Goal: Task Accomplishment & Management: Manage account settings

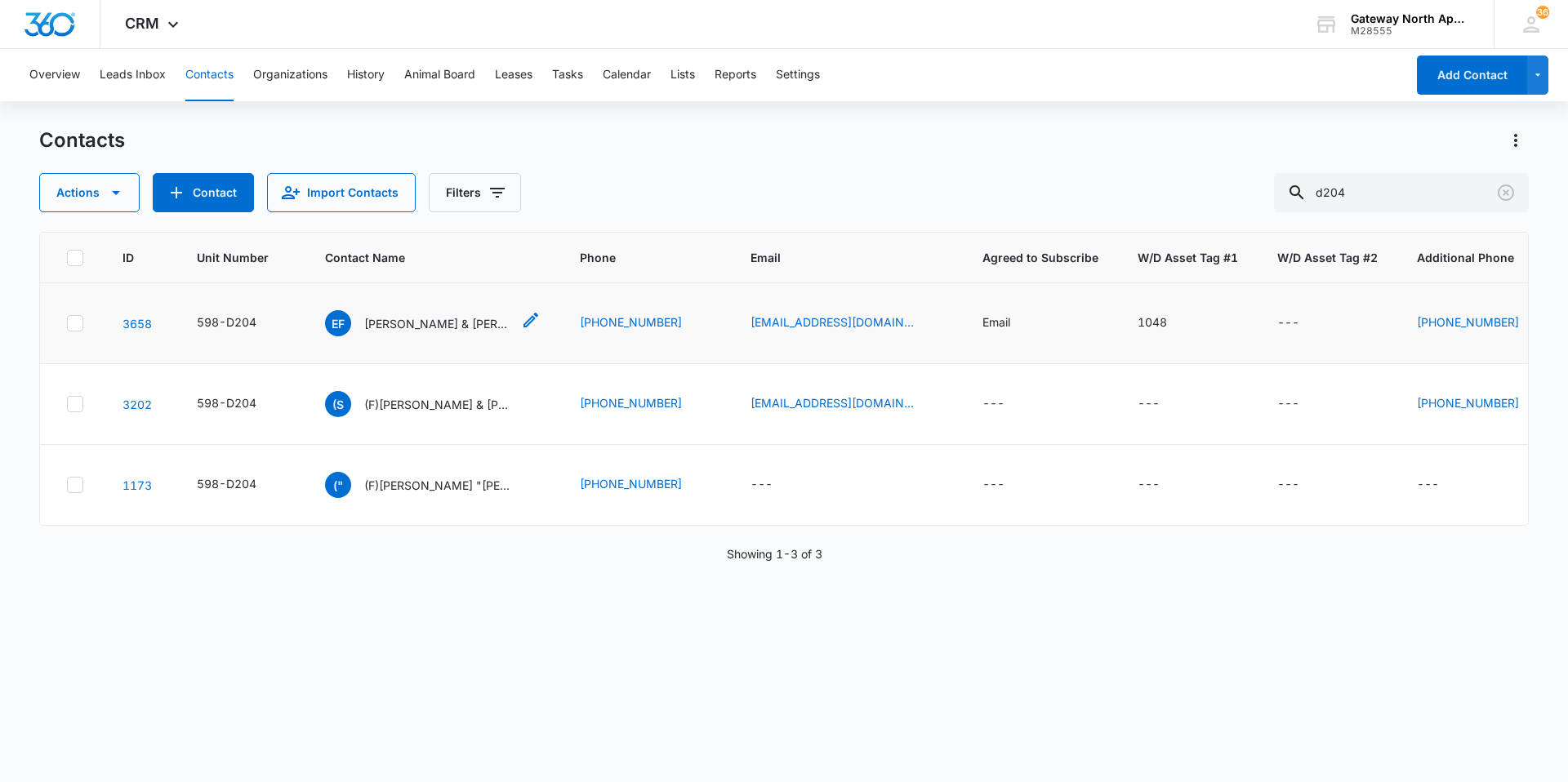
click at [407, 326] on p "[PERSON_NAME] & [PERSON_NAME]" at bounding box center [437, 324] width 147 height 17
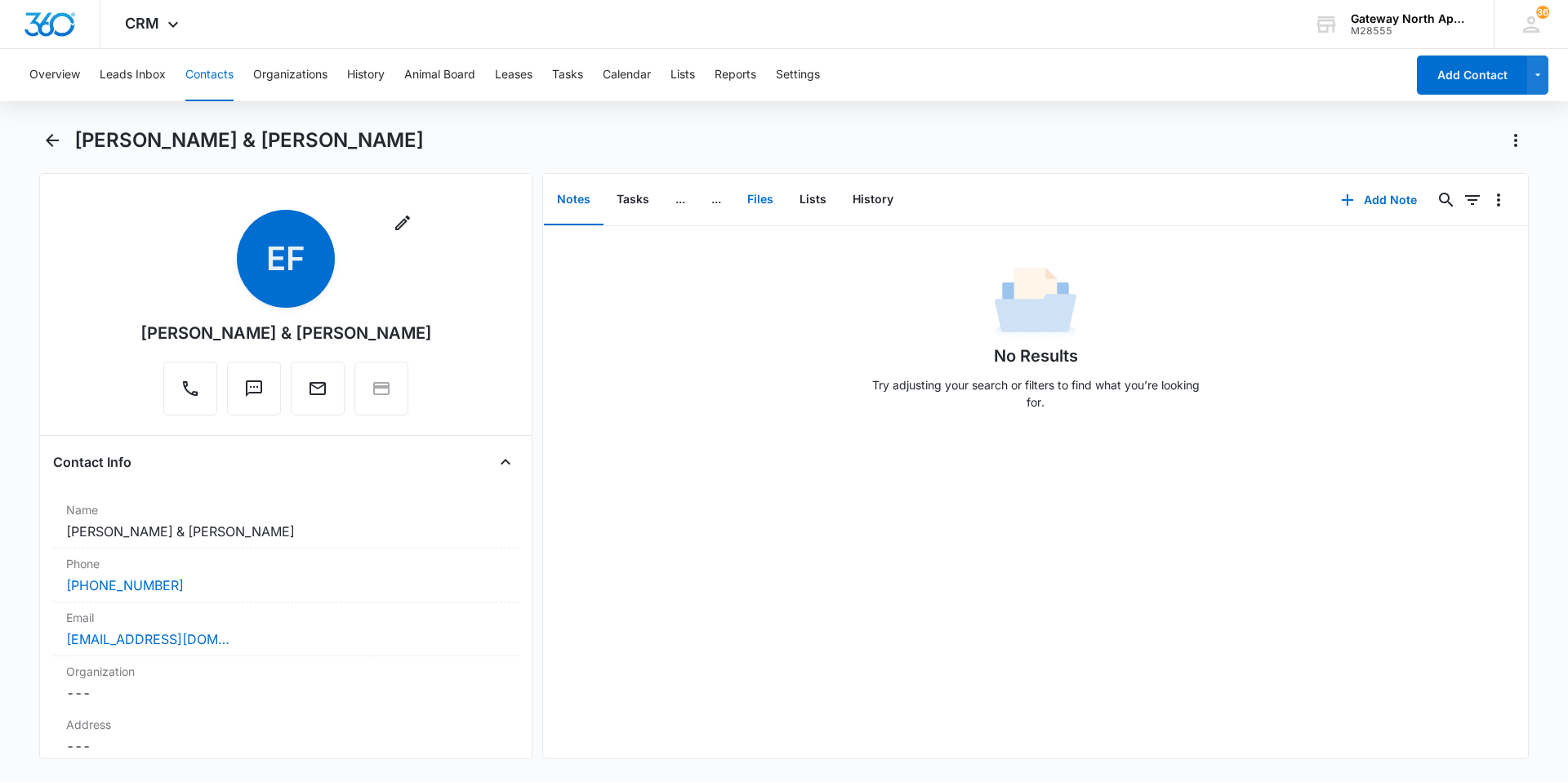
click at [751, 190] on button "Files" at bounding box center [760, 200] width 52 height 51
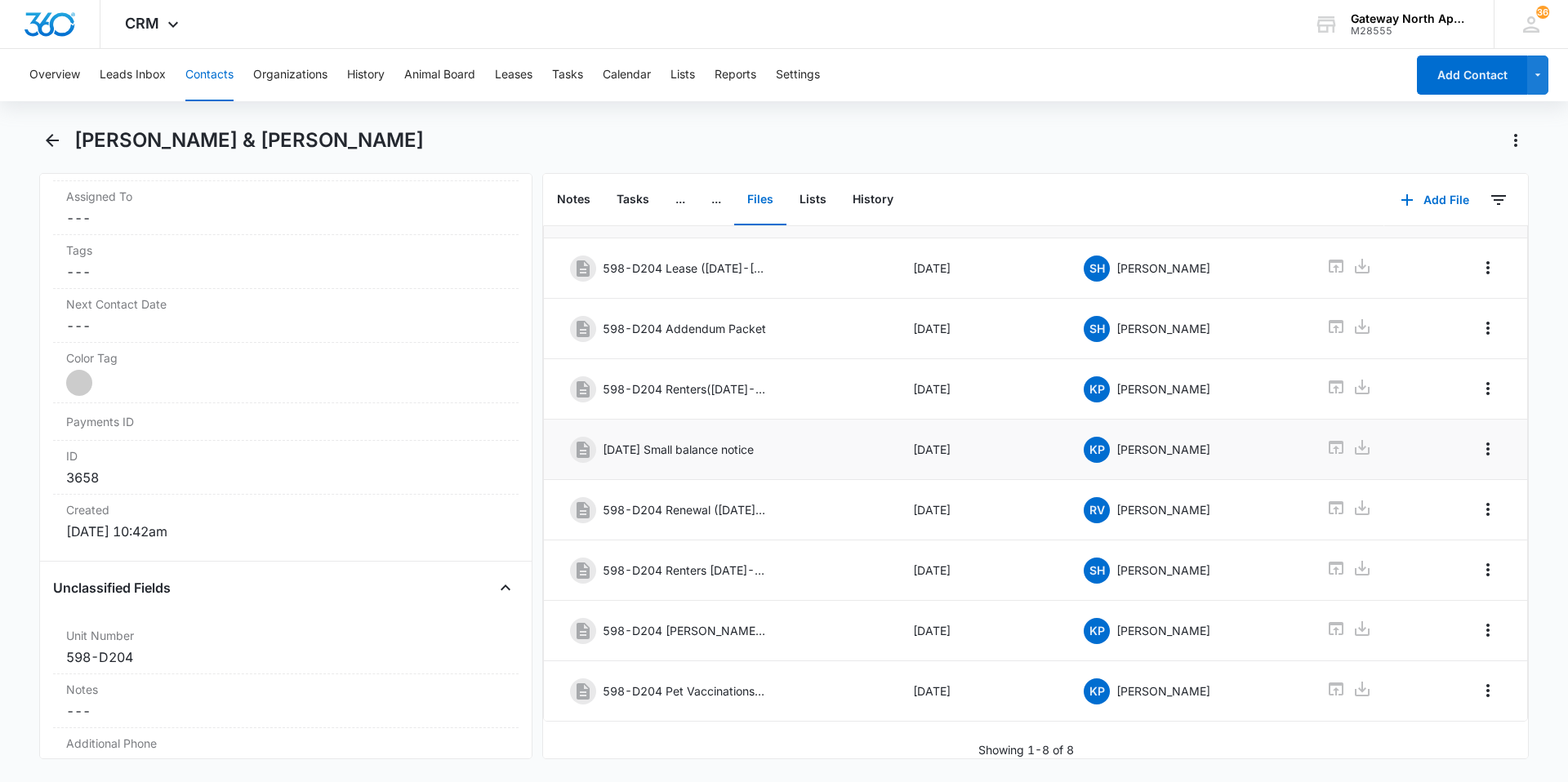
scroll to position [84, 0]
click at [1331, 689] on link at bounding box center [1336, 690] width 19 height 24
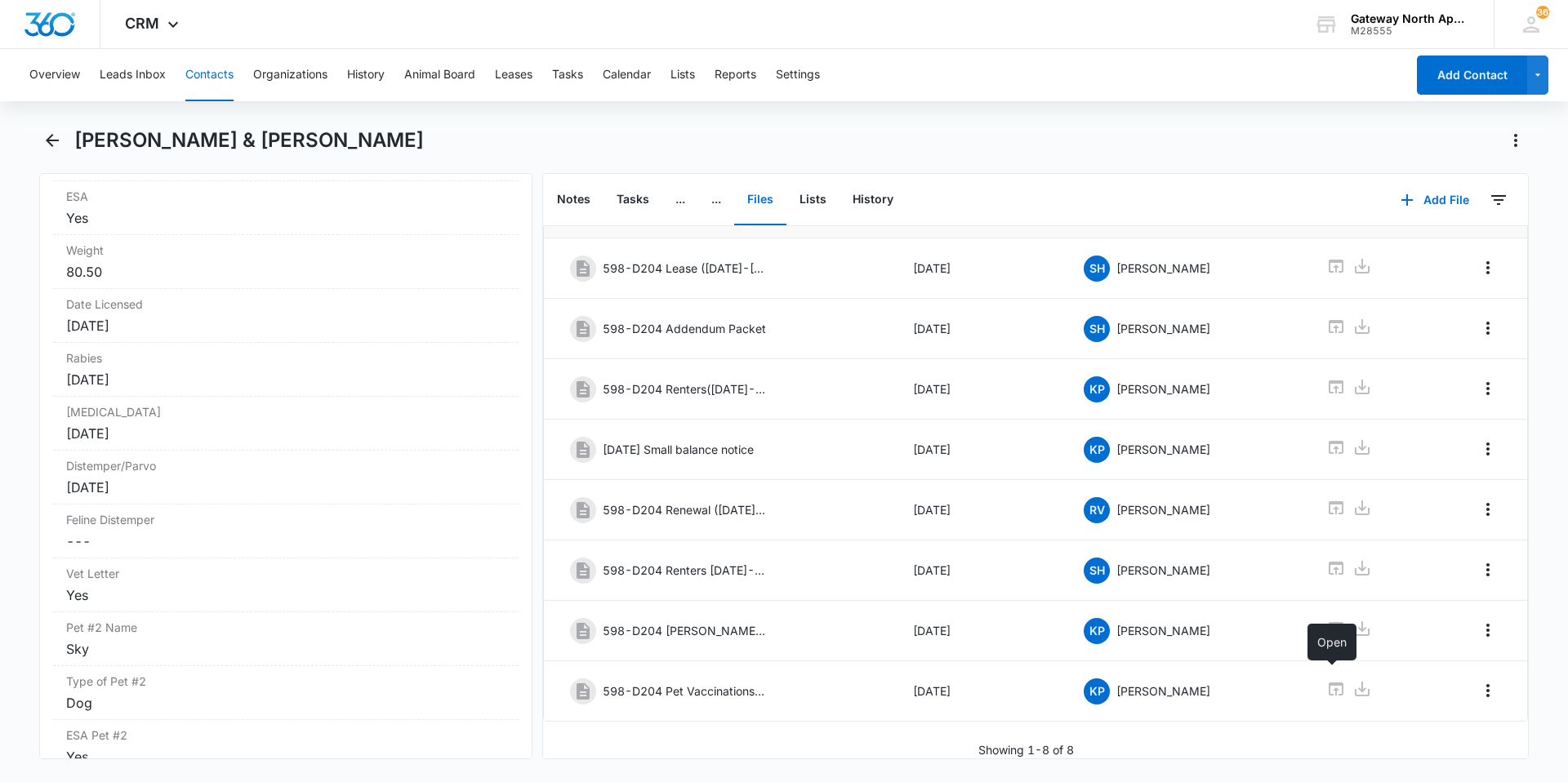
click at [185, 73] on button "Contacts" at bounding box center [209, 75] width 48 height 52
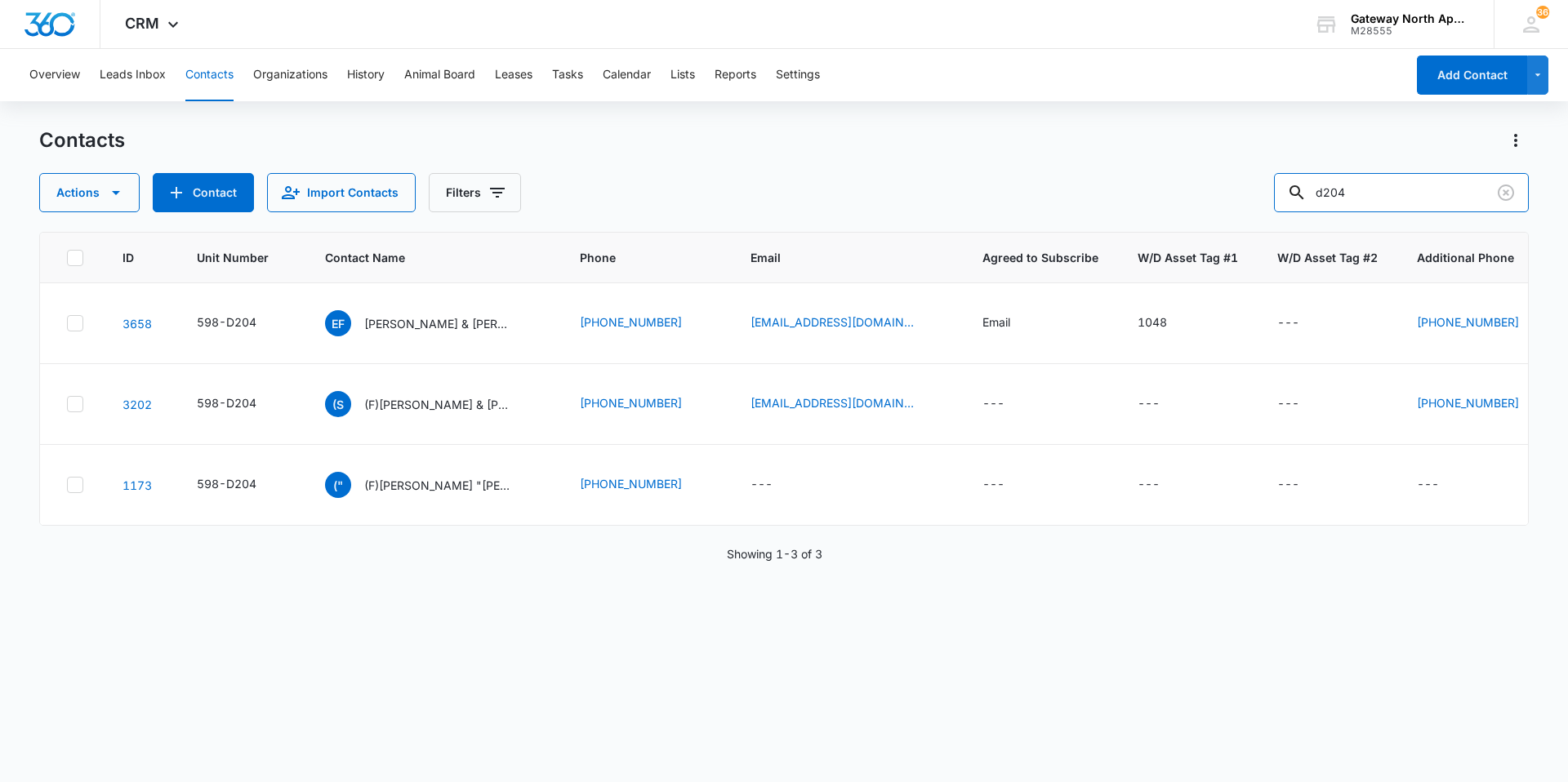
drag, startPoint x: 1396, startPoint y: 196, endPoint x: 1146, endPoint y: 185, distance: 250.2
click at [1146, 185] on div "Actions Contact Import Contacts Filters d204" at bounding box center [784, 192] width 1490 height 39
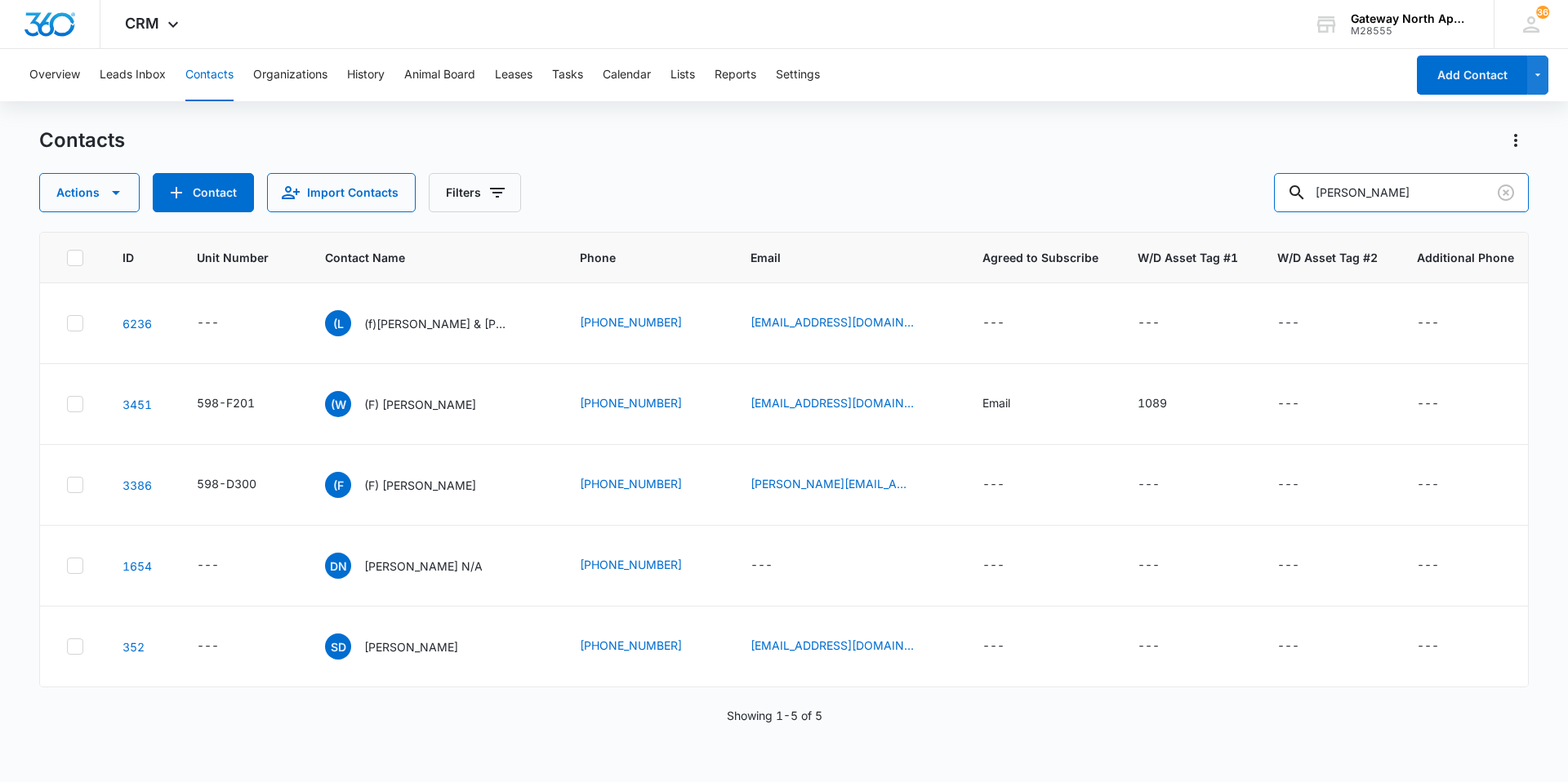
drag, startPoint x: 1342, startPoint y: 200, endPoint x: 1248, endPoint y: 203, distance: 94.0
click at [1248, 203] on div "Actions Contact Import Contacts Filters [PERSON_NAME]" at bounding box center [784, 192] width 1490 height 39
type input "c102"
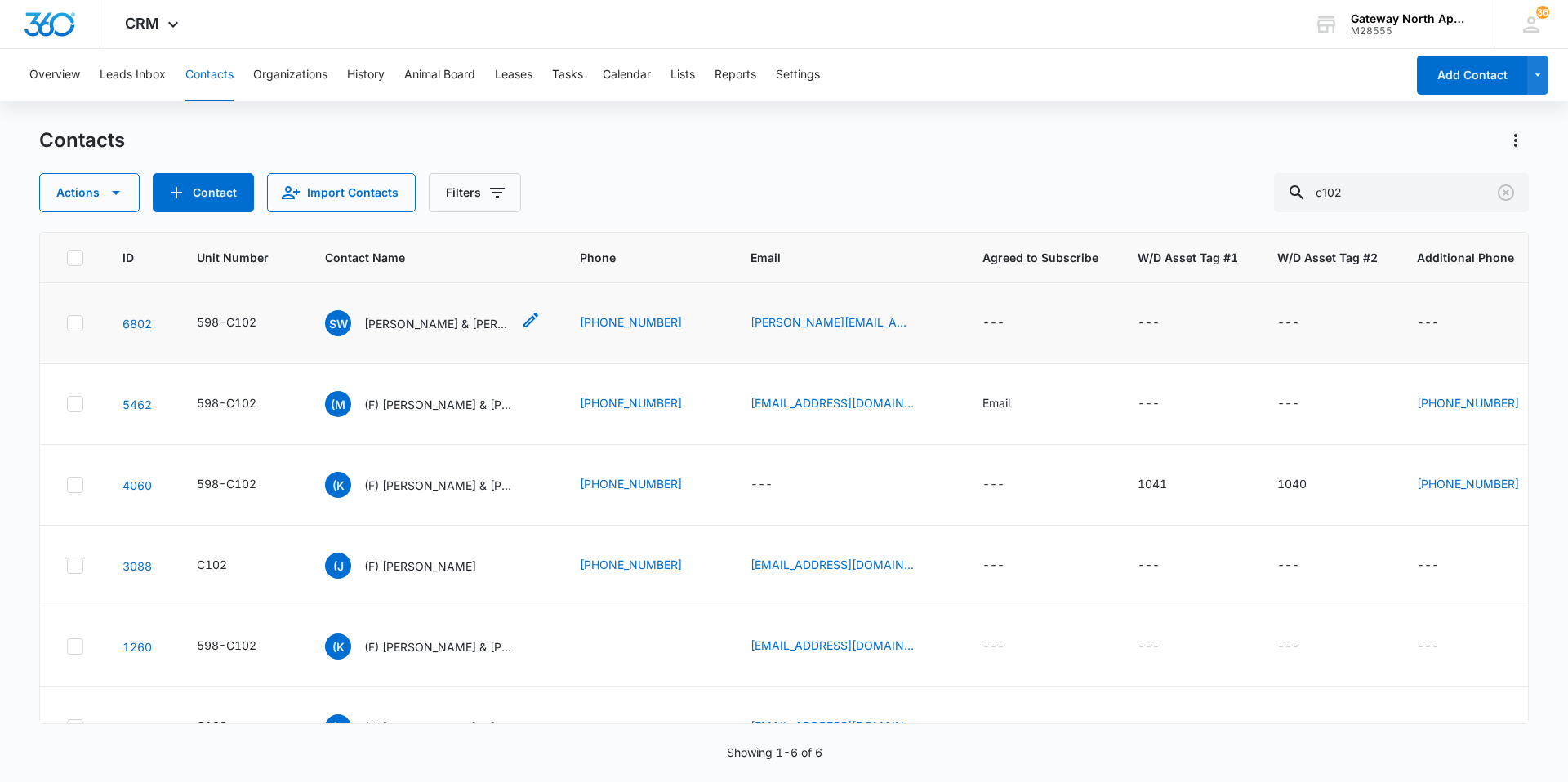
click at [403, 320] on p "[PERSON_NAME] & [PERSON_NAME]" at bounding box center [437, 324] width 147 height 17
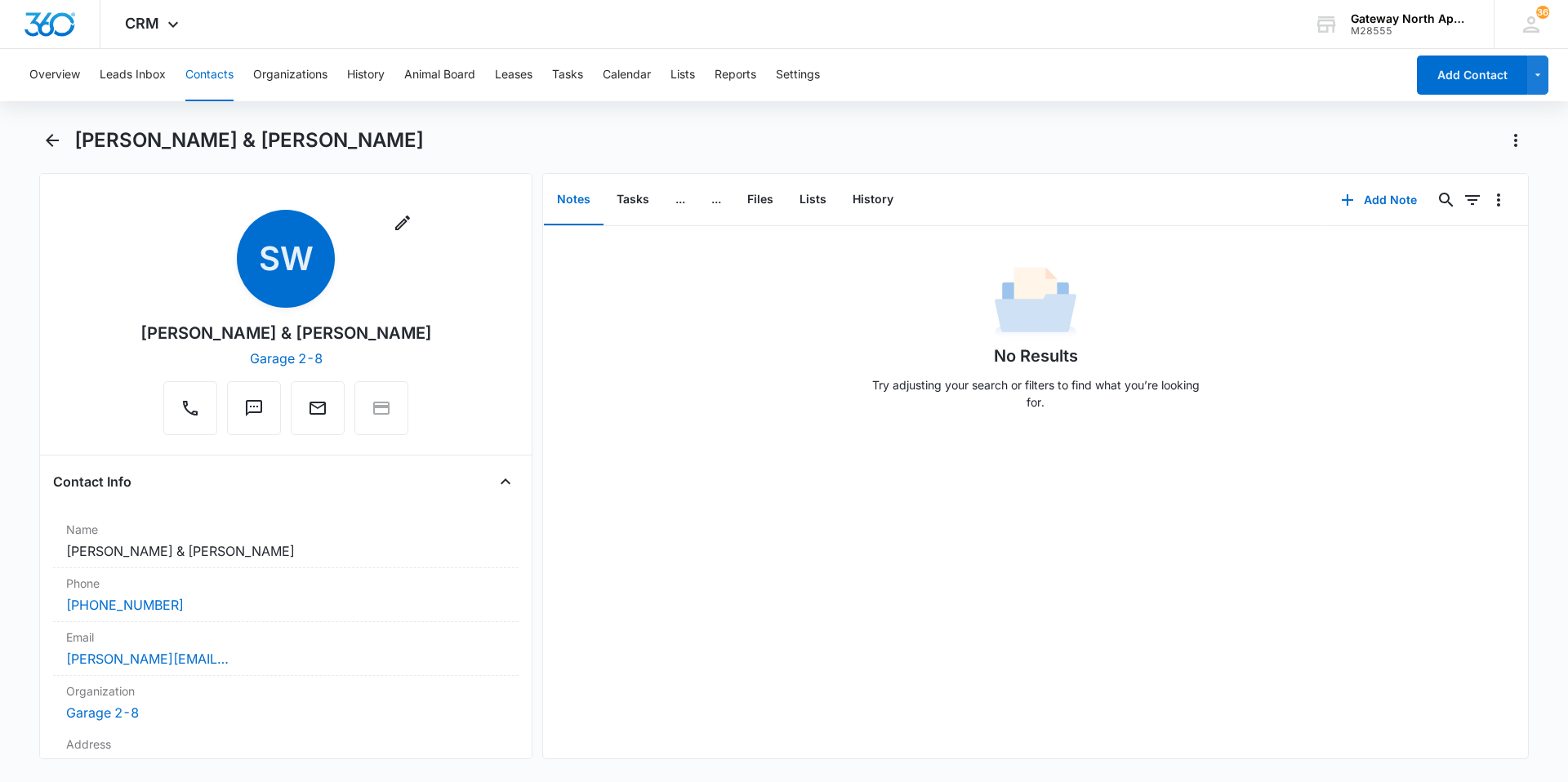
click at [218, 74] on button "Contacts" at bounding box center [209, 75] width 48 height 52
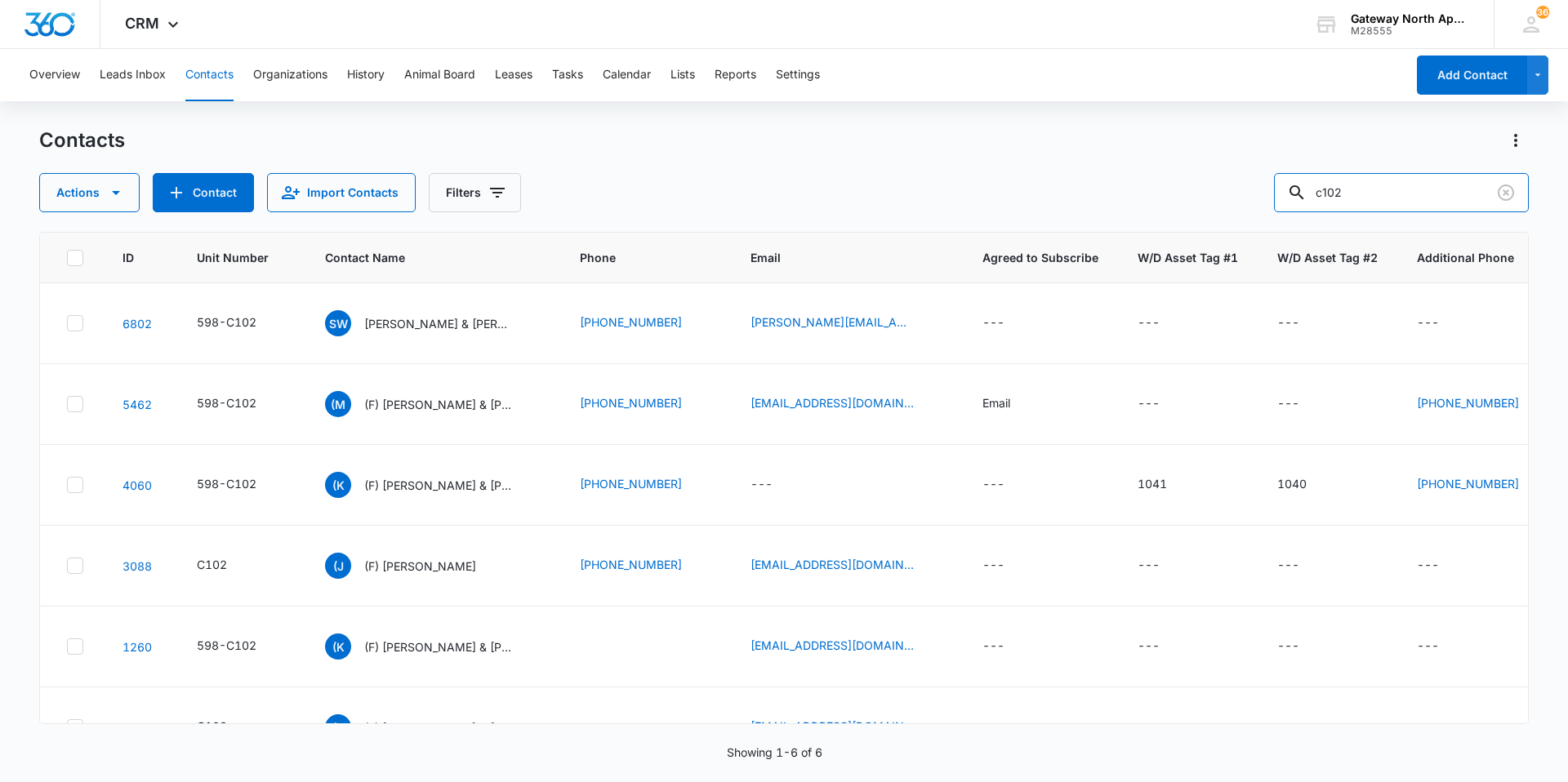
drag, startPoint x: 1388, startPoint y: 190, endPoint x: 1111, endPoint y: 213, distance: 278.0
click at [1111, 213] on div "Contacts Actions Contact Import Contacts Filters c102 ID Unit Number Contact Na…" at bounding box center [784, 454] width 1490 height 654
type input "f101"
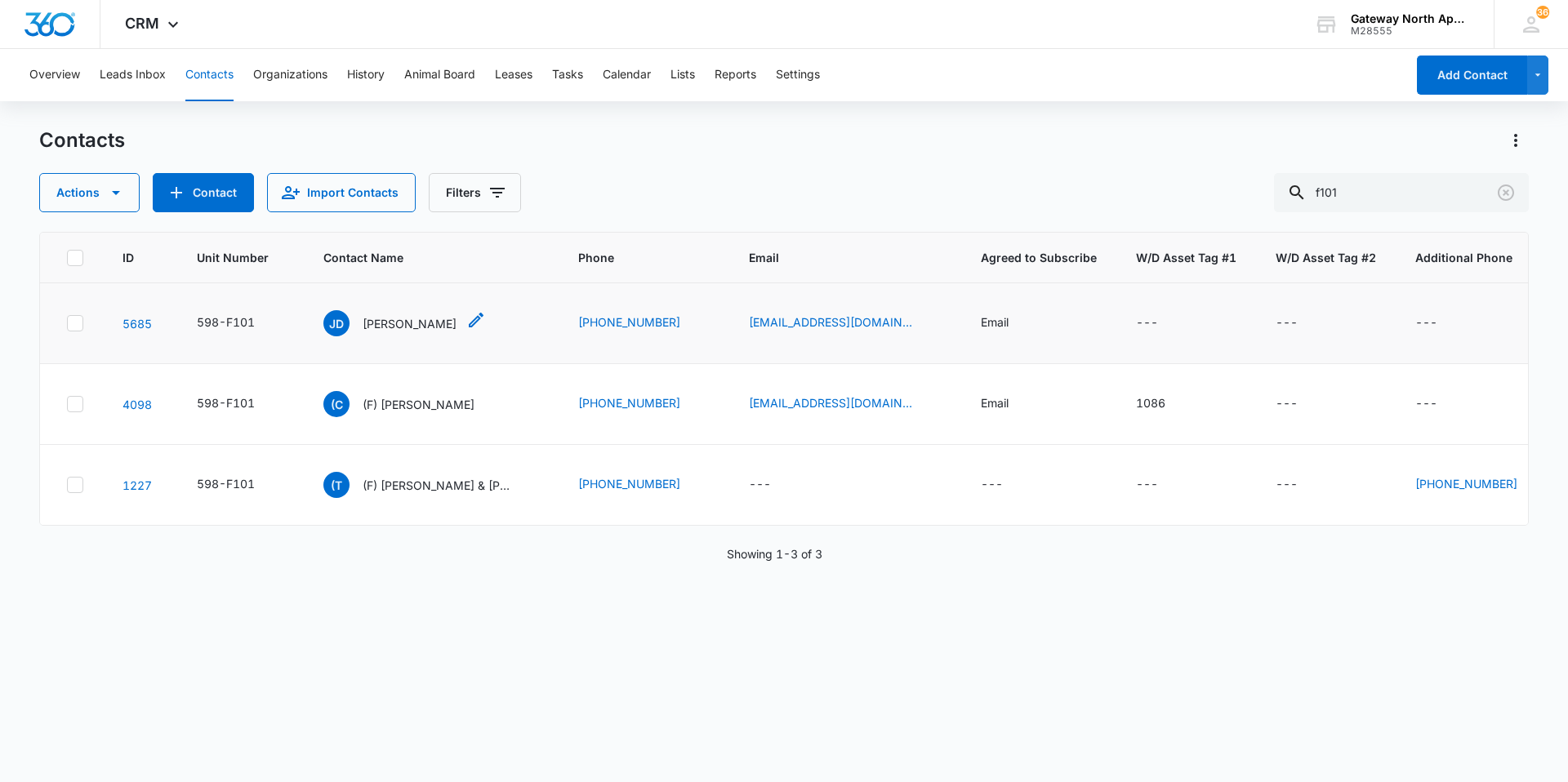
click at [396, 322] on p "[PERSON_NAME]" at bounding box center [409, 324] width 94 height 17
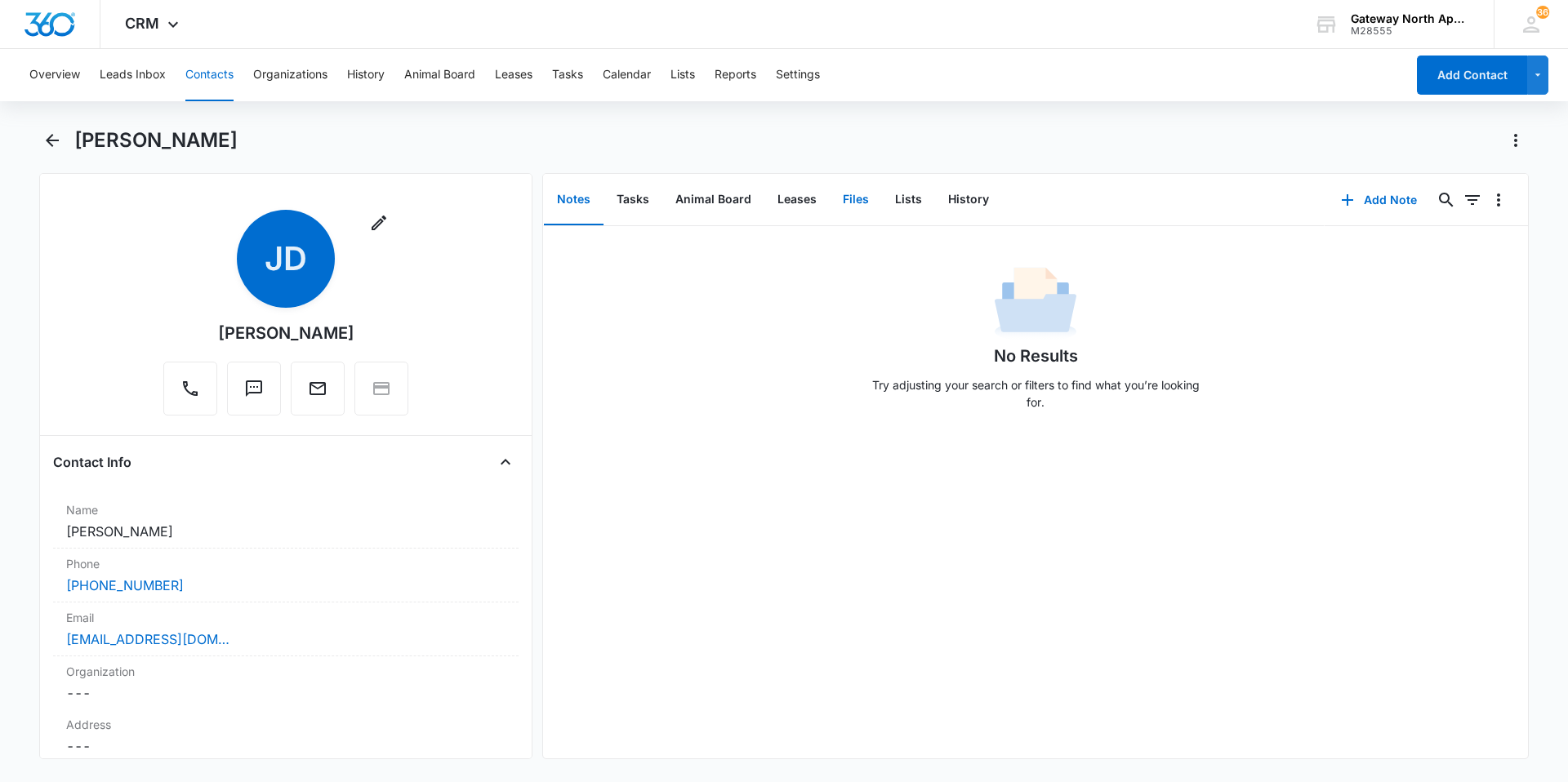
click at [870, 205] on button "Files" at bounding box center [856, 200] width 52 height 51
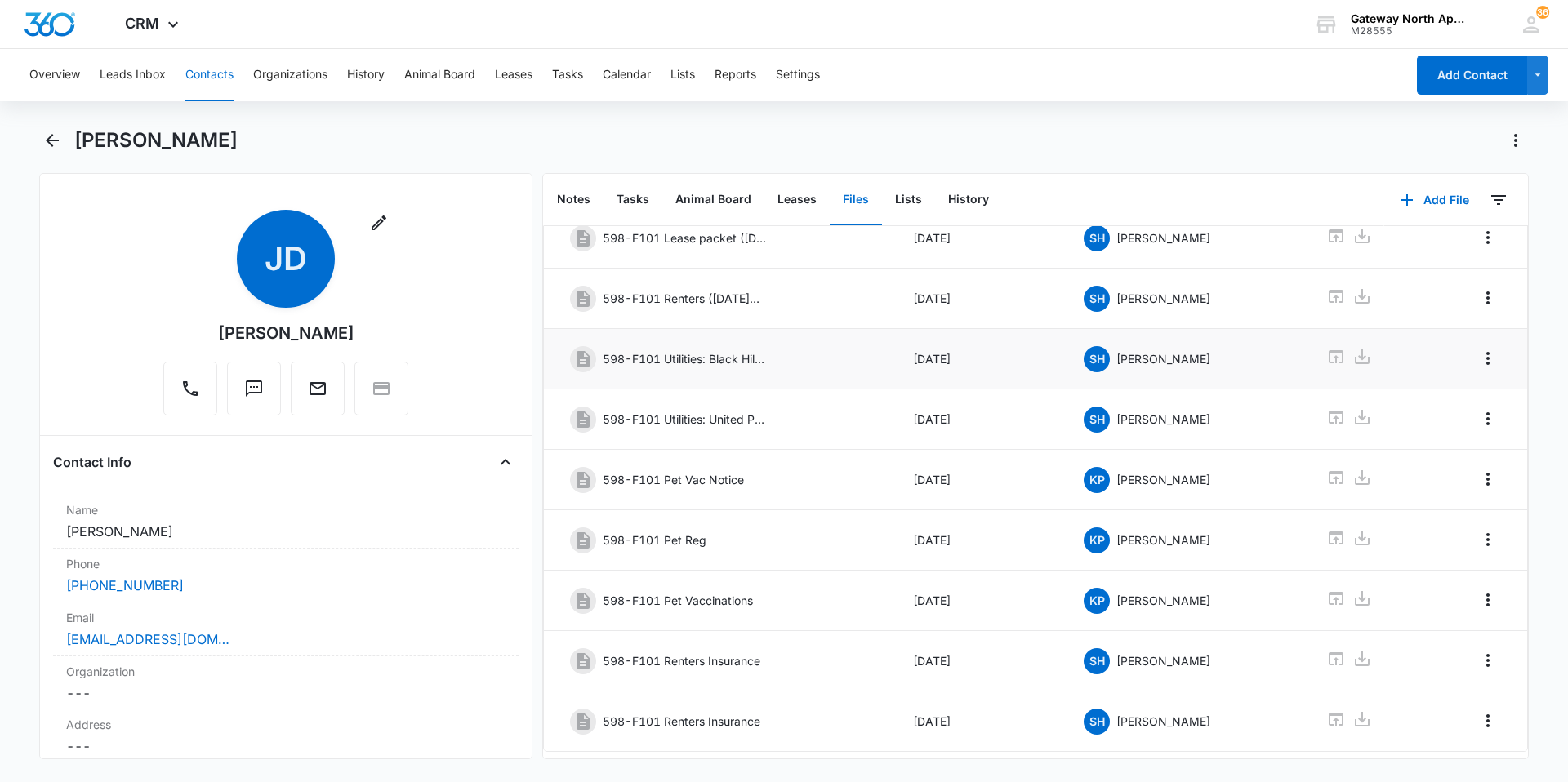
scroll to position [205, 0]
